Goal: Transaction & Acquisition: Purchase product/service

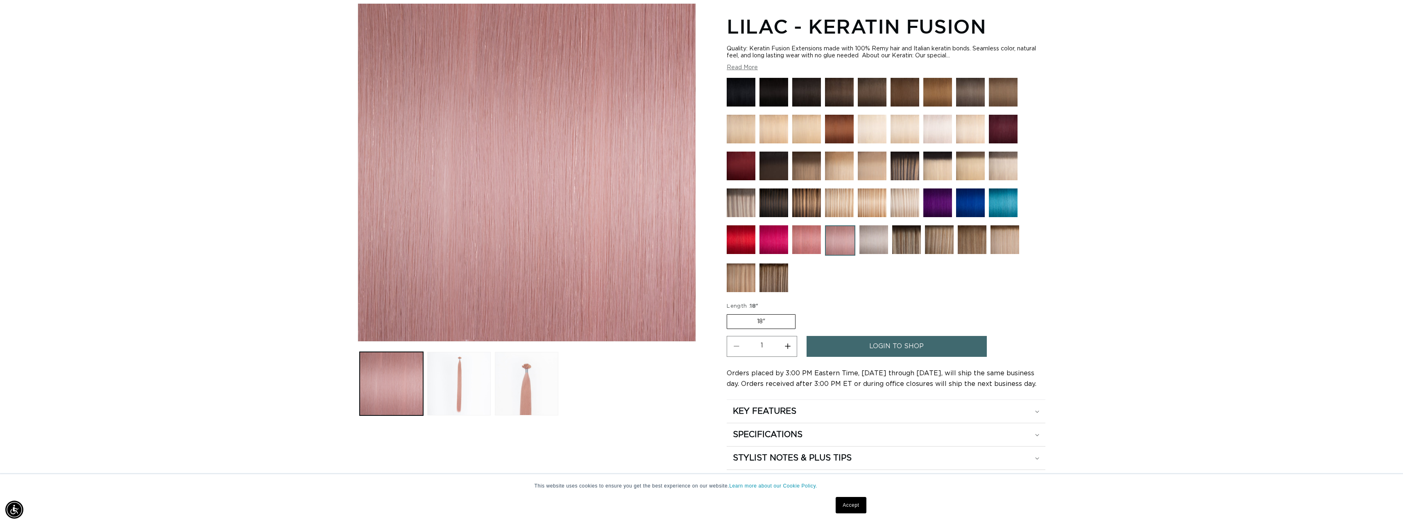
scroll to position [41, 0]
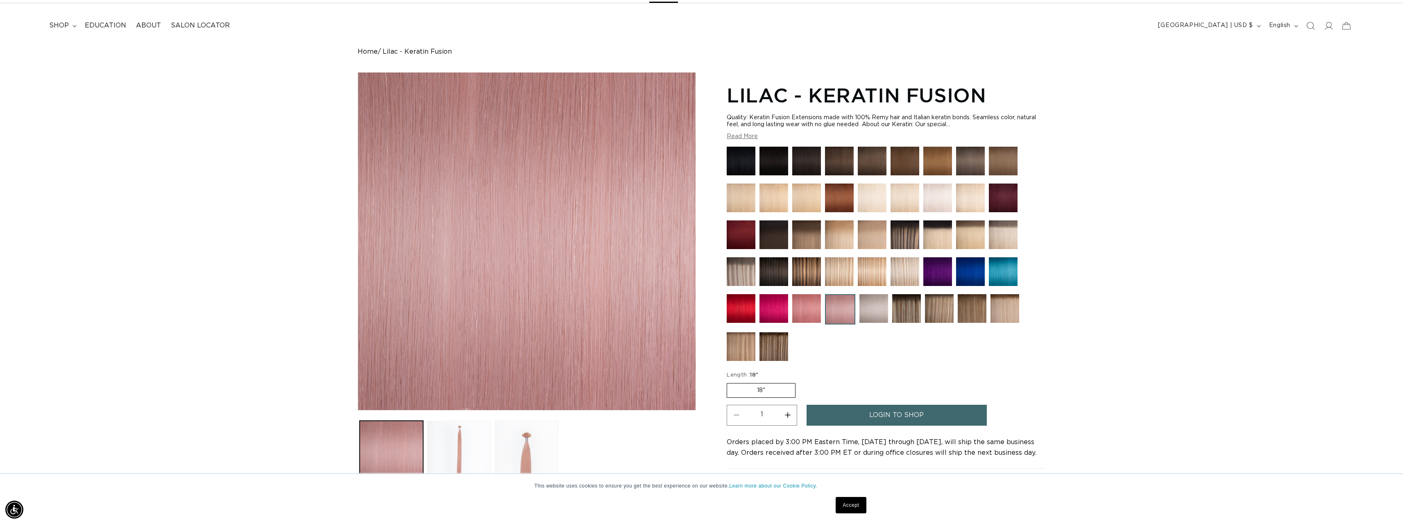
click at [939, 271] on img at bounding box center [937, 271] width 29 height 29
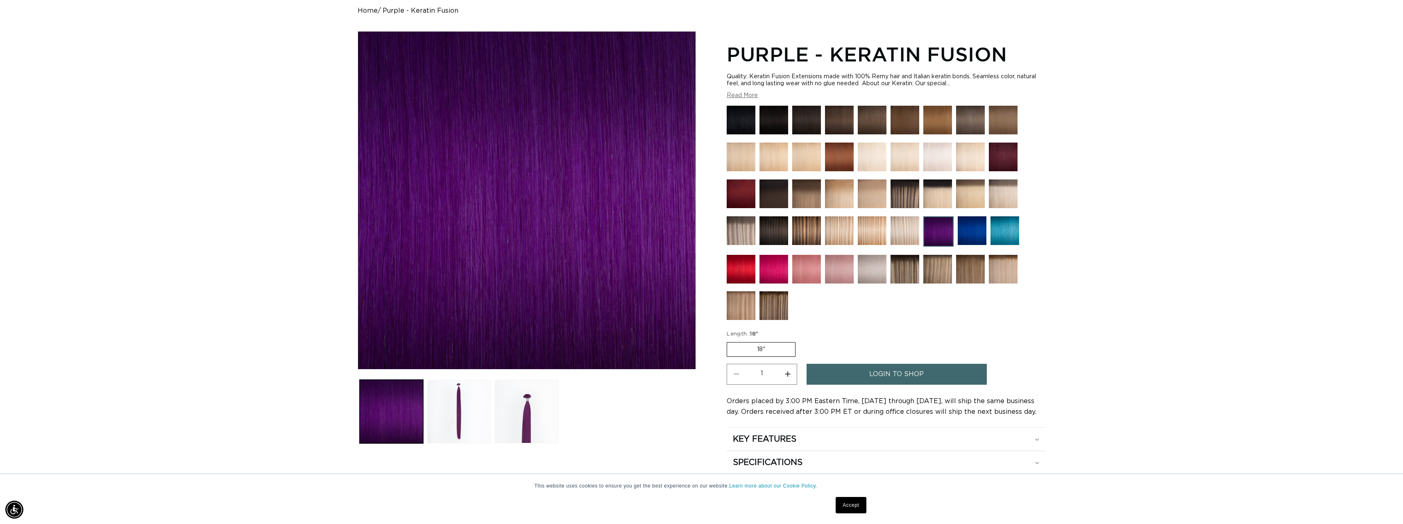
scroll to position [0, 1457]
click at [745, 94] on button "Read More" at bounding box center [742, 95] width 31 height 7
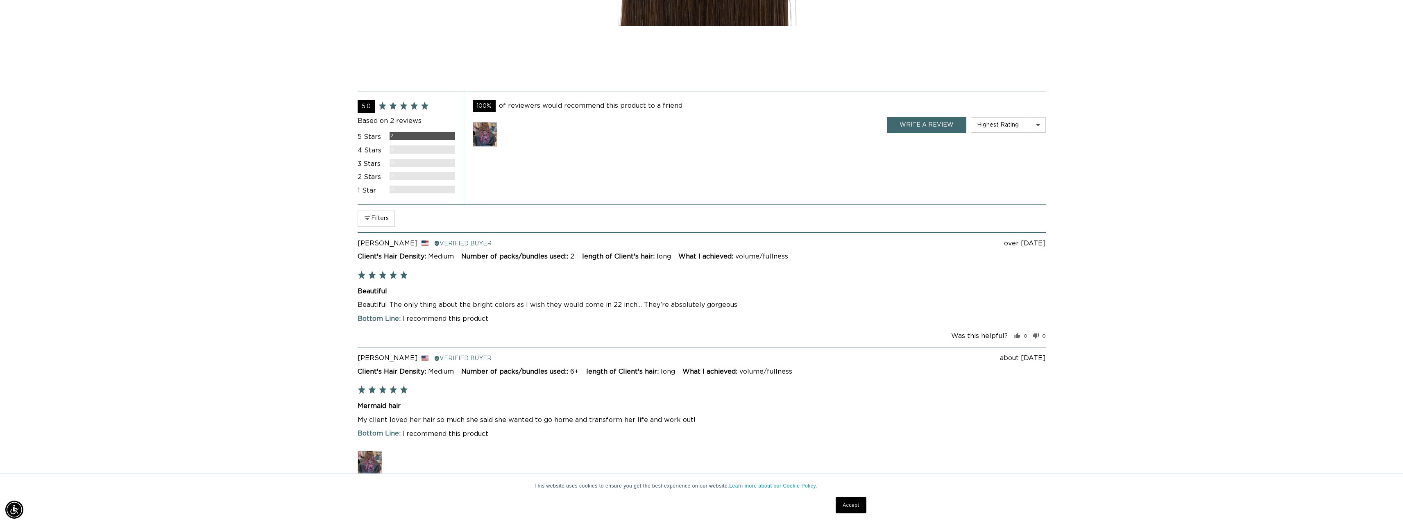
click at [482, 134] on img at bounding box center [485, 134] width 25 height 25
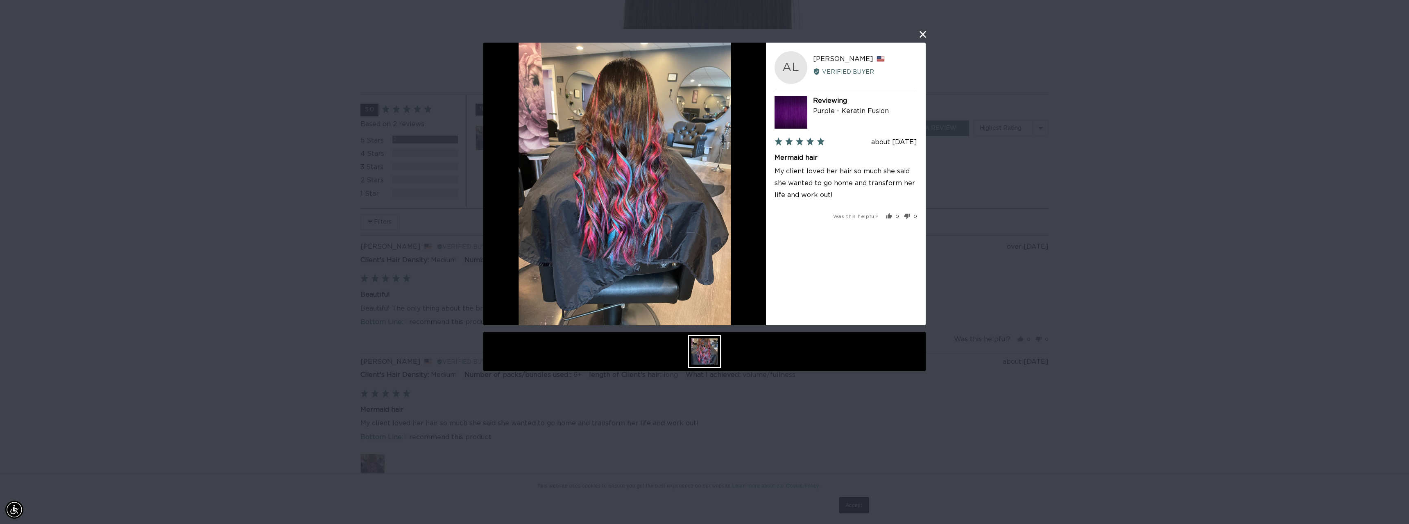
scroll to position [0, 728]
click at [1129, 172] on div "User-Uploaded Media Gallery AL Amber L. Reviewed by Amber L., from United State…" at bounding box center [704, 262] width 1409 height 524
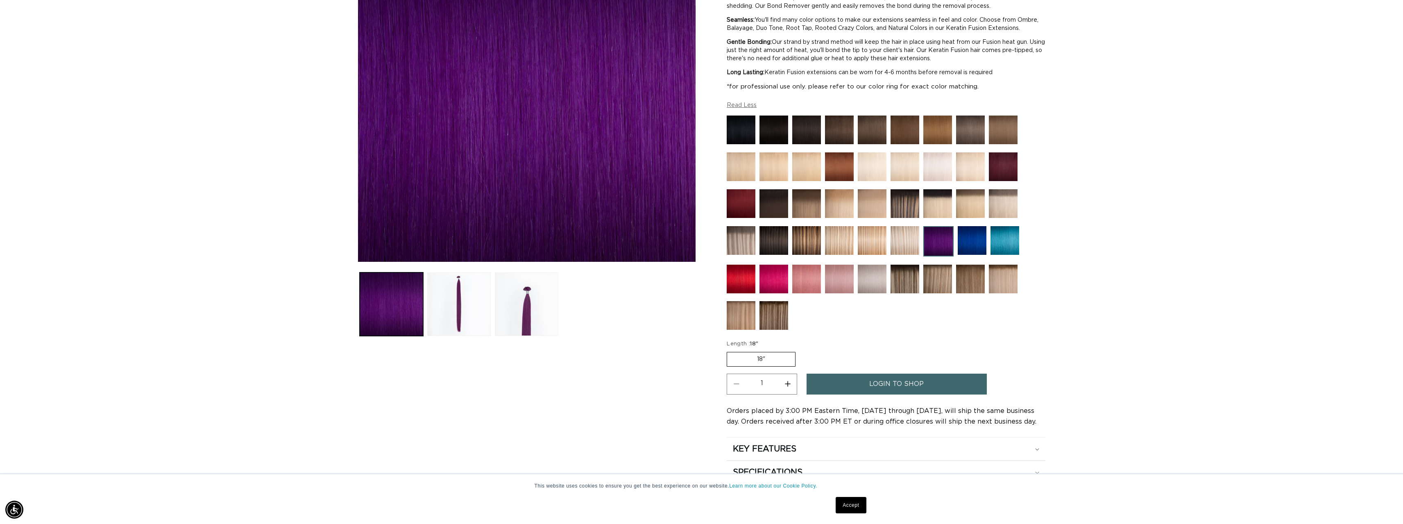
scroll to position [0, 0]
